Goal: Navigation & Orientation: Find specific page/section

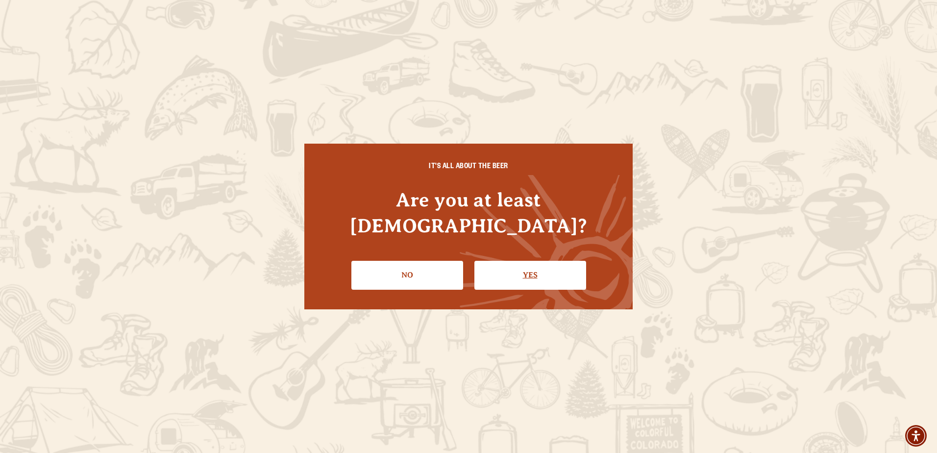
click at [513, 266] on link "Yes" at bounding box center [530, 275] width 112 height 28
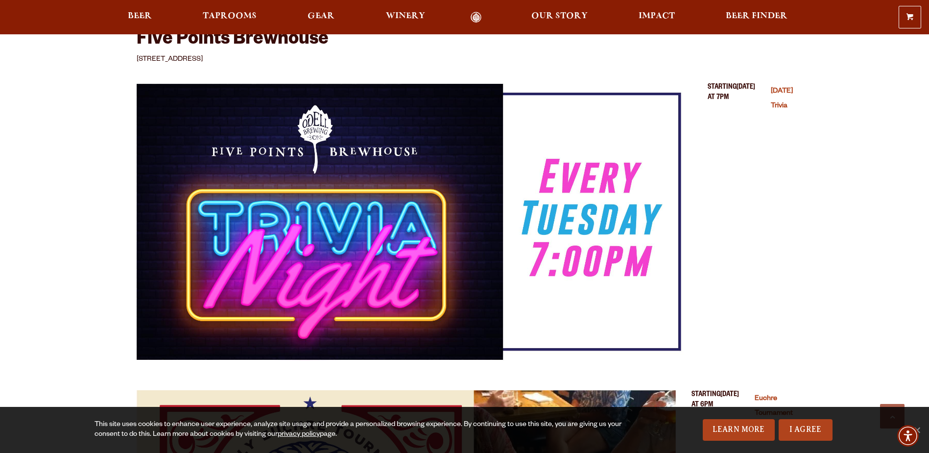
scroll to position [343, 0]
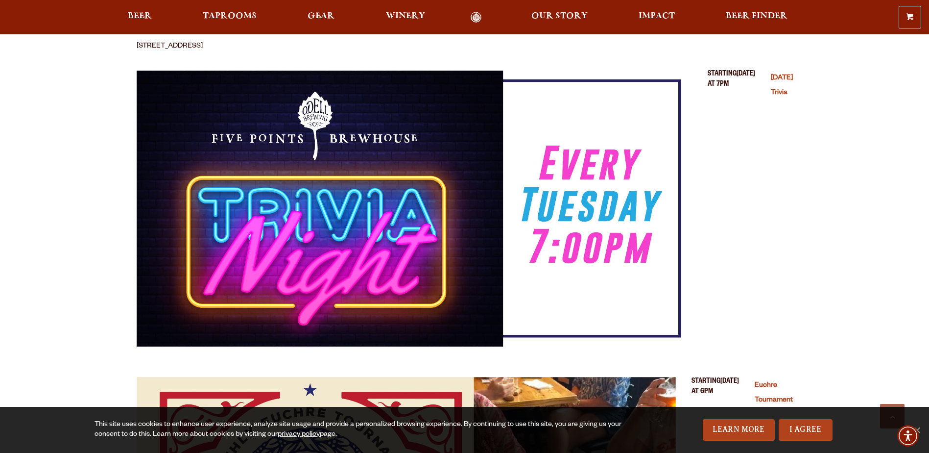
click at [207, 206] on img "Tuesday Trivia (opens in a new window)" at bounding box center [415, 209] width 556 height 278
